Goal: Transaction & Acquisition: Purchase product/service

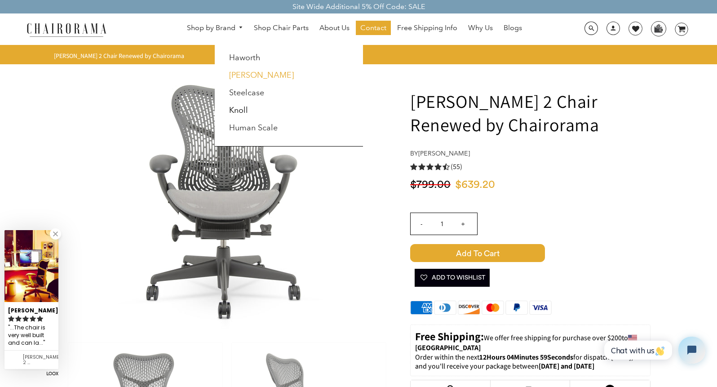
click at [246, 76] on link "[PERSON_NAME]" at bounding box center [261, 75] width 65 height 10
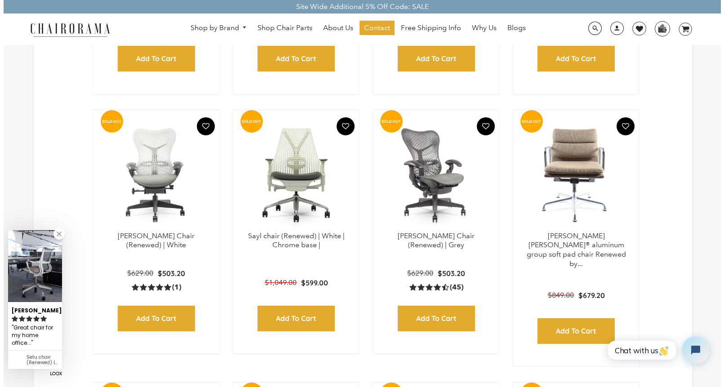
scroll to position [720, 0]
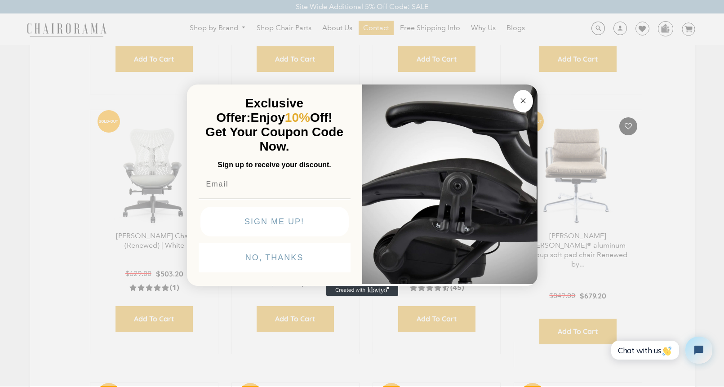
click at [526, 100] on circle "Close dialog" at bounding box center [522, 100] width 10 height 10
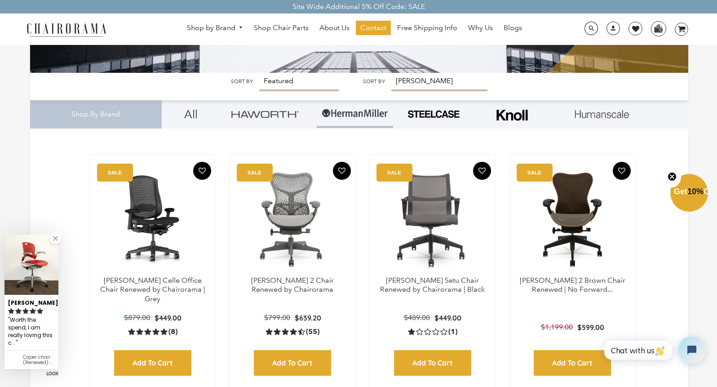
scroll to position [135, 0]
